Goal: Register for event/course

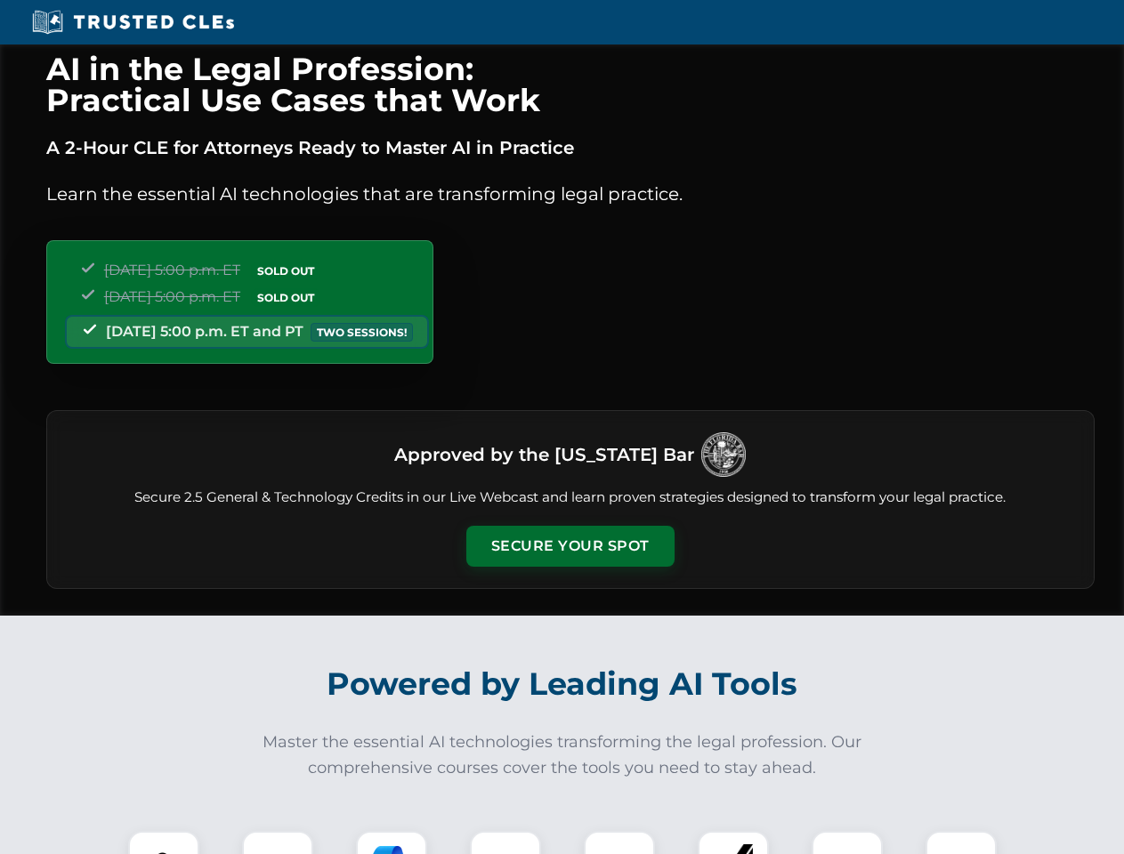
click at [570, 546] on button "Secure Your Spot" at bounding box center [570, 546] width 208 height 41
click at [164, 843] on img at bounding box center [164, 867] width 52 height 52
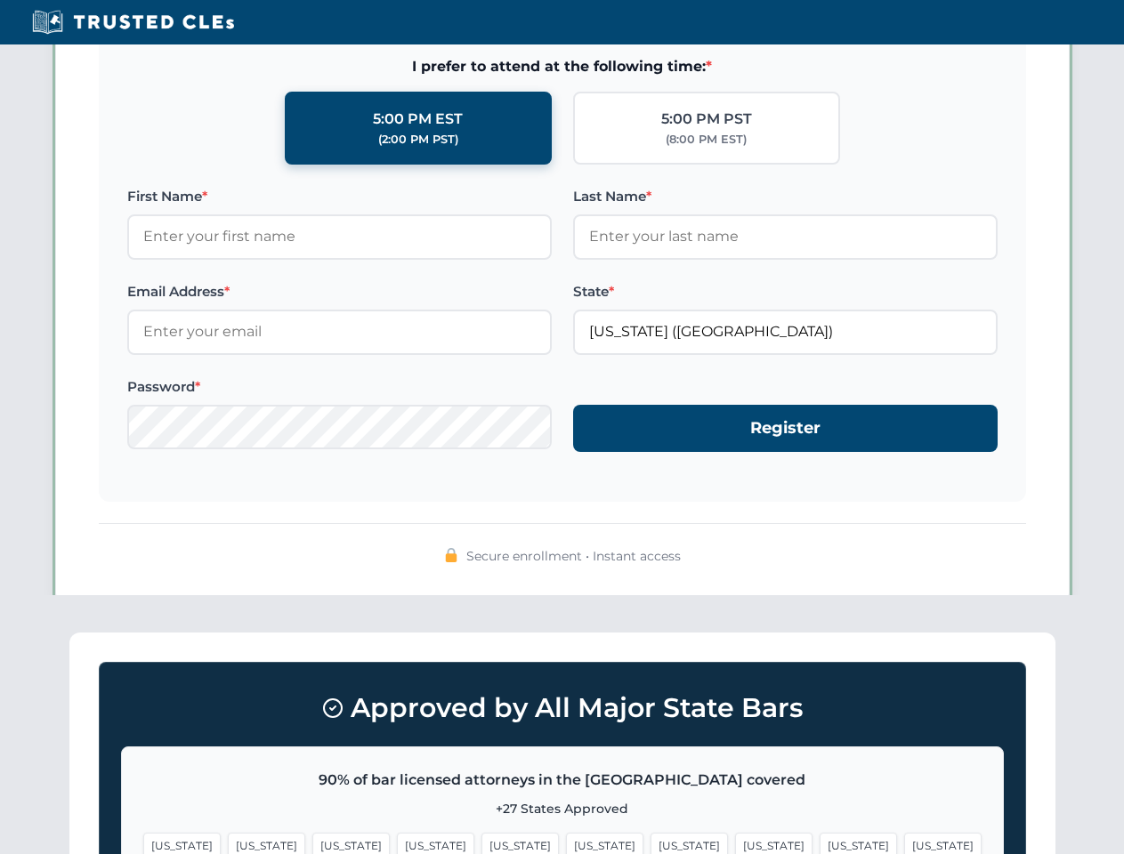
click at [820, 843] on span "[US_STATE]" at bounding box center [858, 846] width 77 height 26
